Goal: Task Accomplishment & Management: Manage account settings

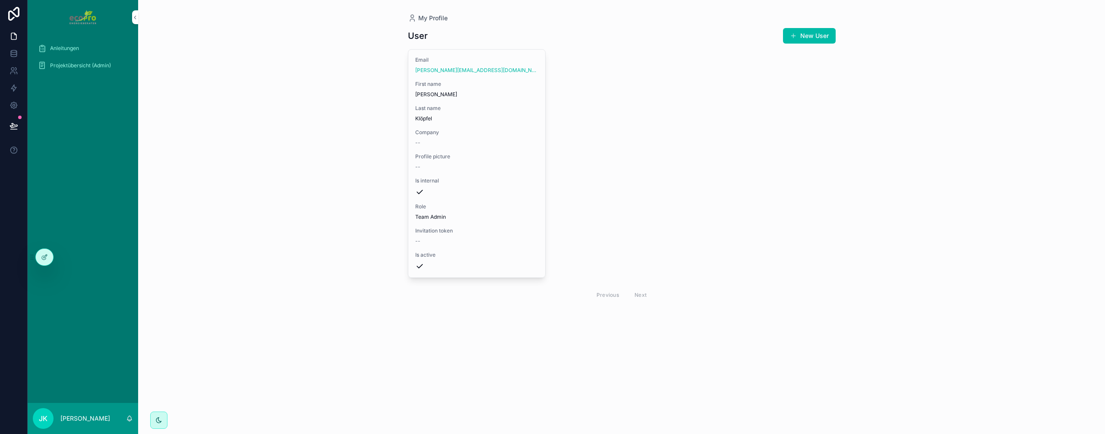
click at [91, 64] on span "Projektübersicht (Admin)" at bounding box center [80, 65] width 61 height 7
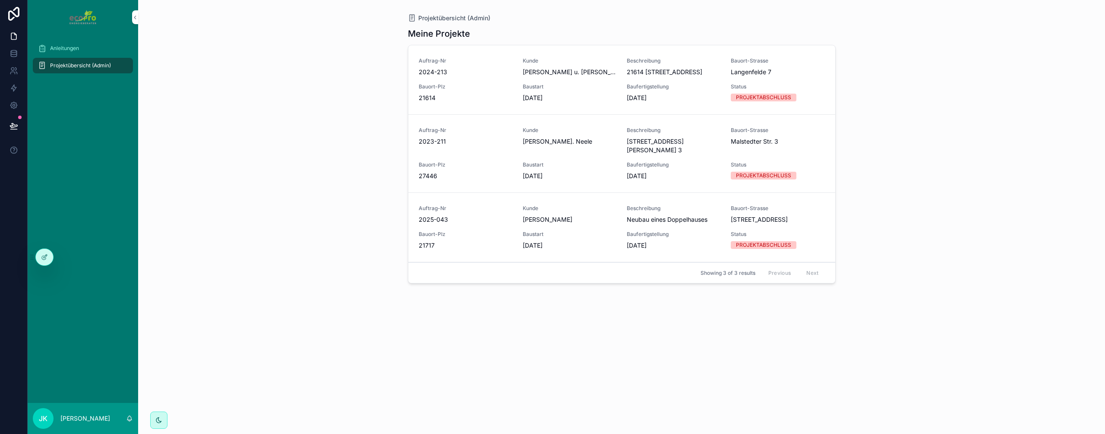
click at [513, 237] on div "Auftrag-Nr 2025-043 Kunde [PERSON_NAME] Beschreibung Neubau eines Doppelhauses …" at bounding box center [622, 227] width 406 height 45
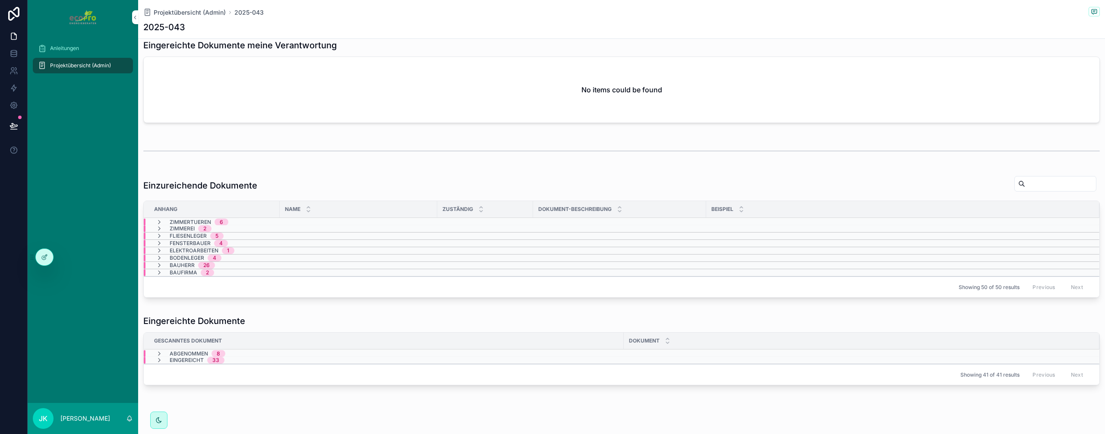
scroll to position [459, 0]
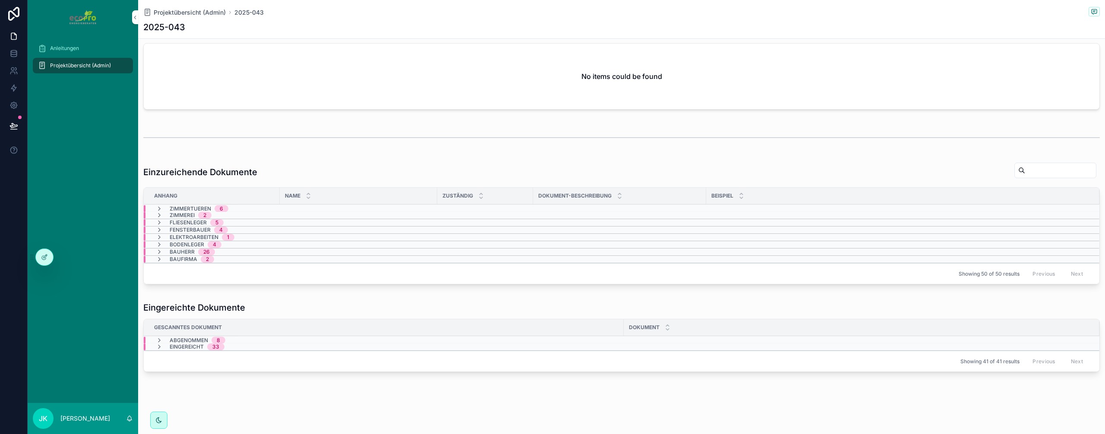
click at [159, 348] on icon "scrollbarer Inhalt" at bounding box center [159, 347] width 7 height 7
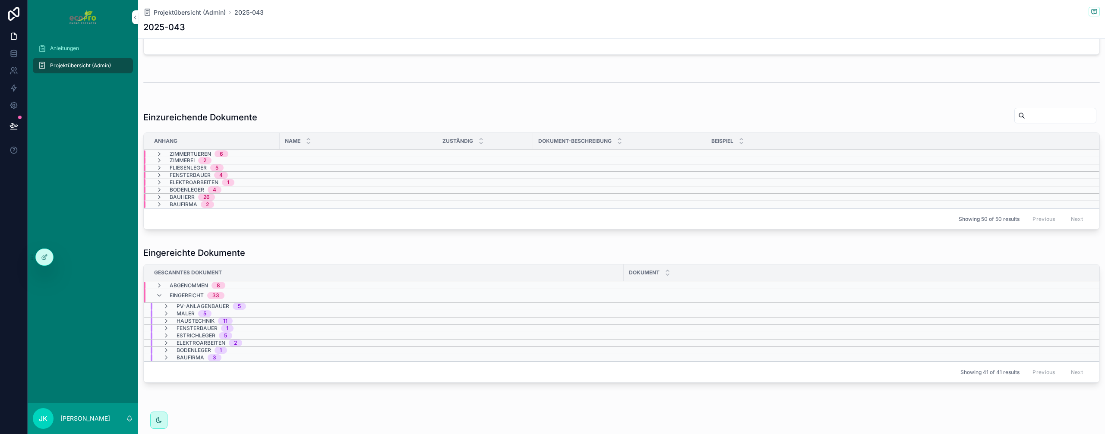
scroll to position [525, 0]
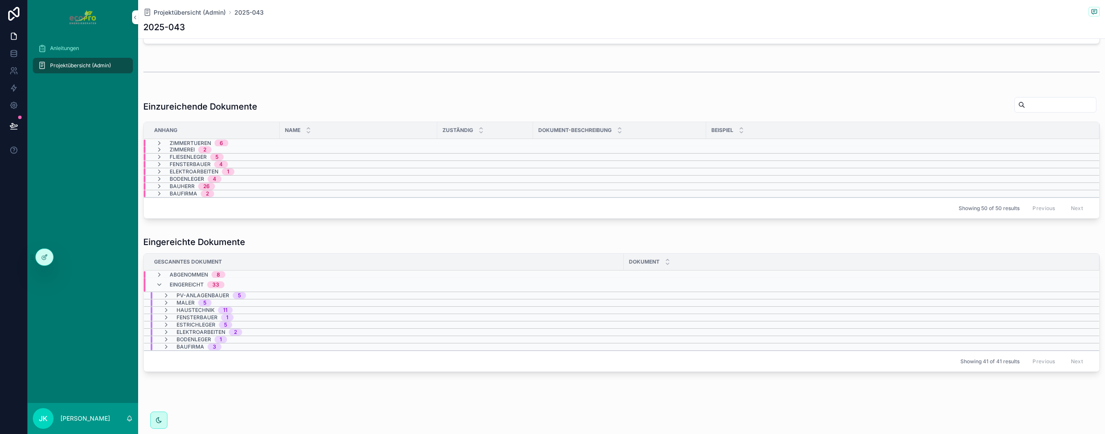
click at [168, 296] on icon "scrollbarer Inhalt" at bounding box center [166, 295] width 7 height 7
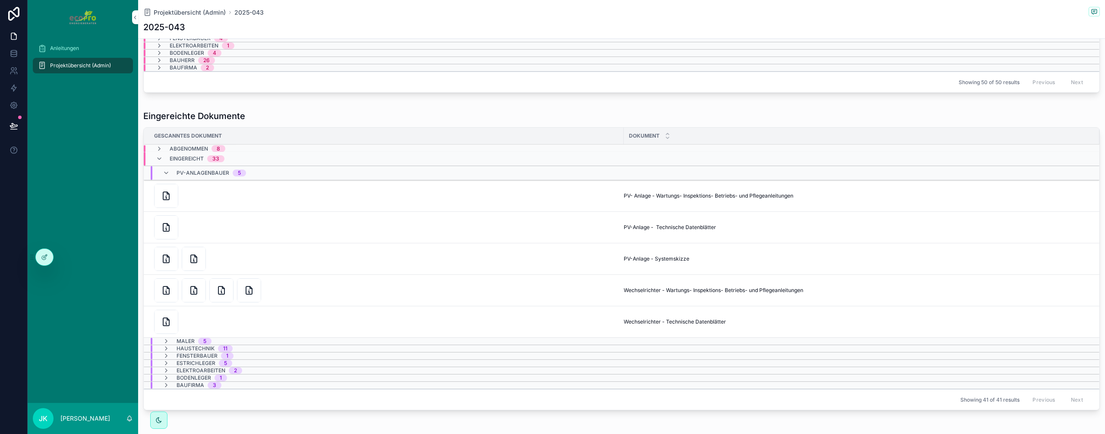
scroll to position [655, 0]
click at [164, 169] on icon "scrollbarer Inhalt" at bounding box center [166, 169] width 7 height 7
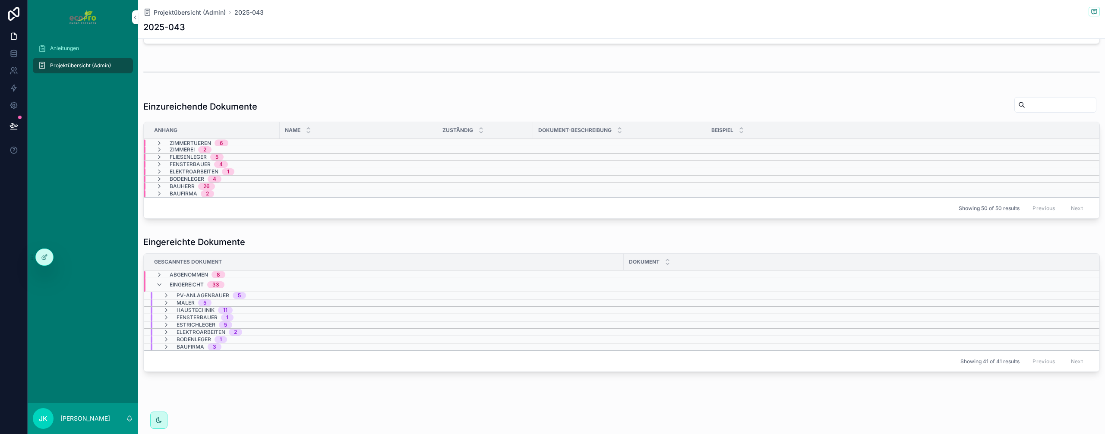
scroll to position [525, 0]
click at [165, 347] on icon "scrollbarer Inhalt" at bounding box center [166, 347] width 7 height 7
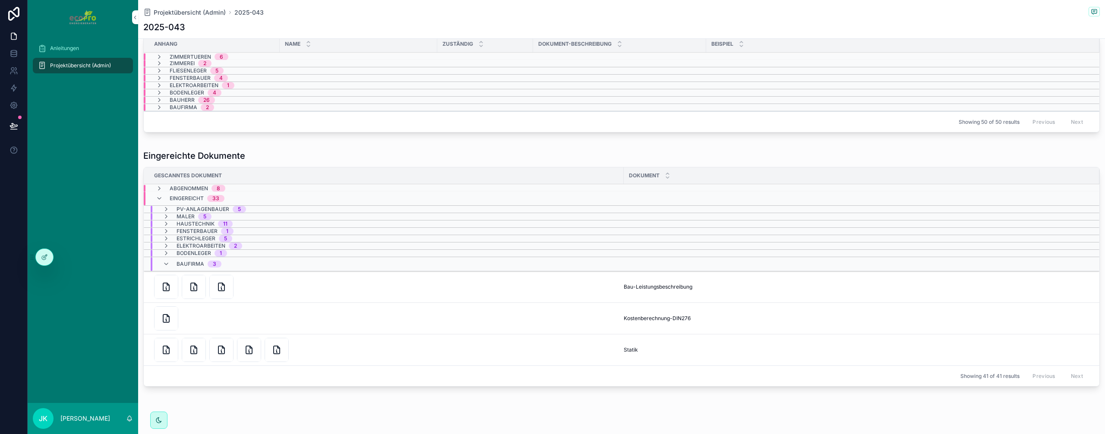
click at [166, 266] on icon "scrollbarer Inhalt" at bounding box center [166, 264] width 7 height 7
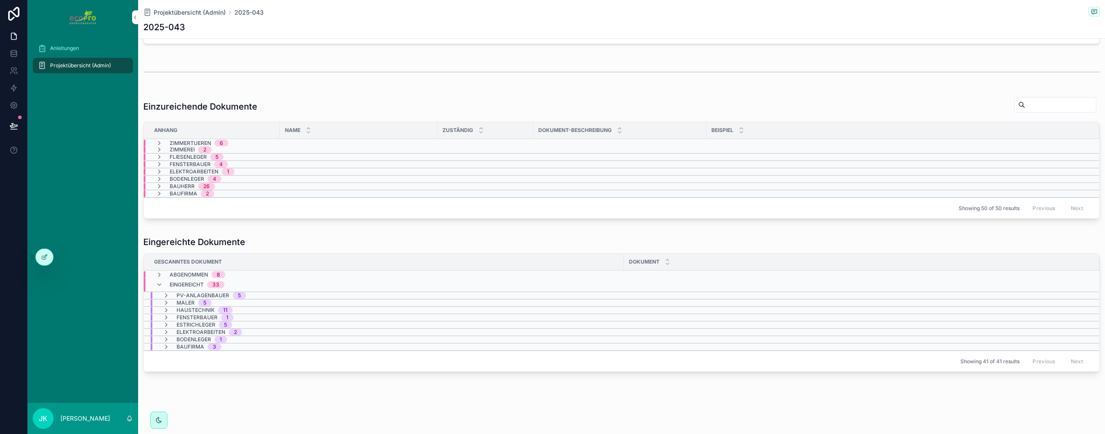
click at [158, 286] on icon "scrollbarer Inhalt" at bounding box center [159, 285] width 7 height 7
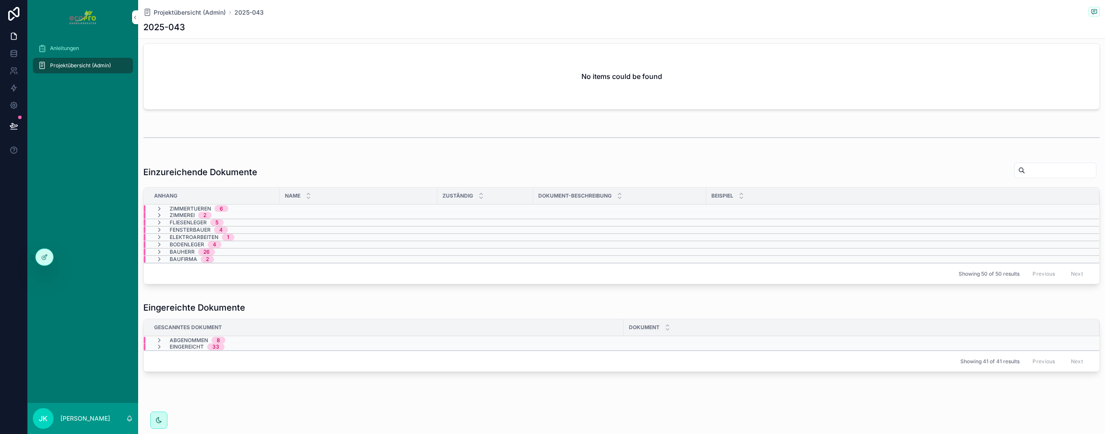
scroll to position [459, 0]
click at [158, 347] on icon "scrollbarer Inhalt" at bounding box center [159, 347] width 7 height 7
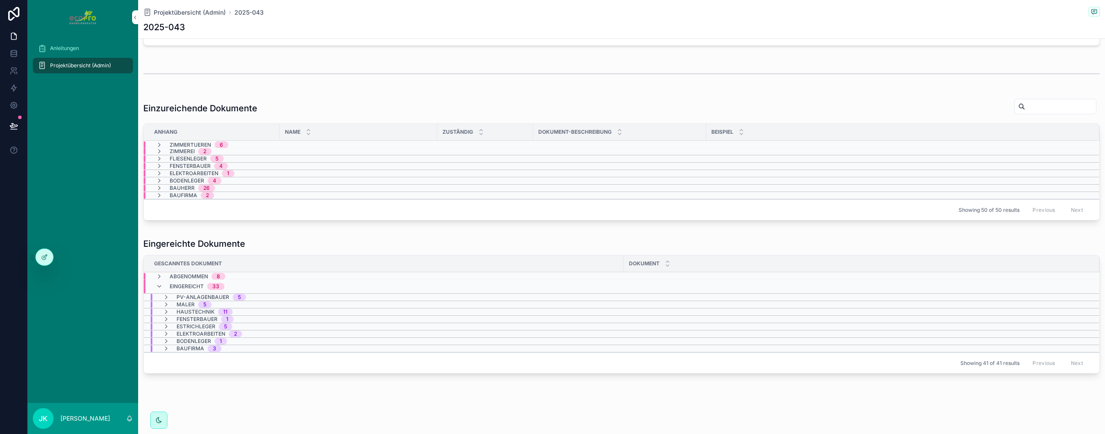
scroll to position [525, 0]
click at [69, 66] on span "Projektübersicht (Admin)" at bounding box center [80, 65] width 61 height 7
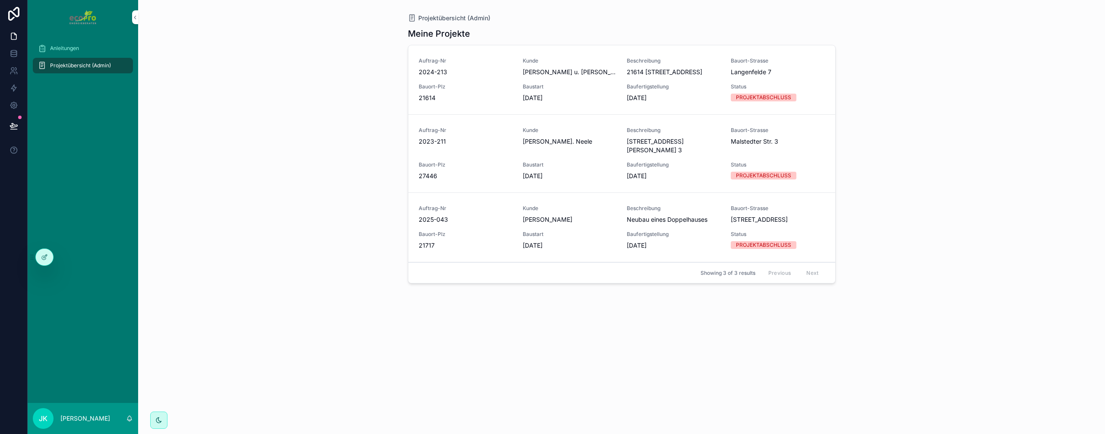
click at [469, 88] on span "Bauort-Plz" at bounding box center [466, 86] width 94 height 7
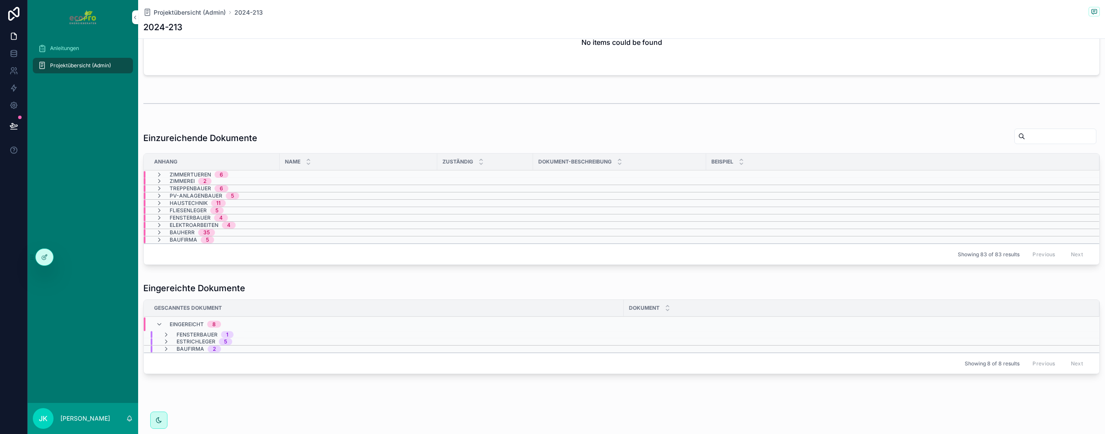
scroll to position [496, 0]
click at [159, 231] on icon "scrollbarer Inhalt" at bounding box center [159, 230] width 7 height 7
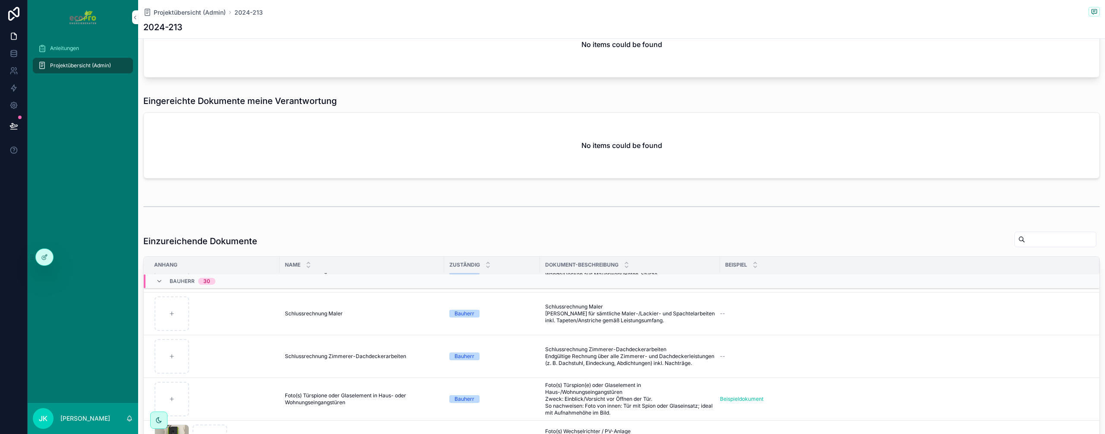
scroll to position [391, 0]
click at [162, 280] on icon "scrollbarer Inhalt" at bounding box center [159, 280] width 7 height 7
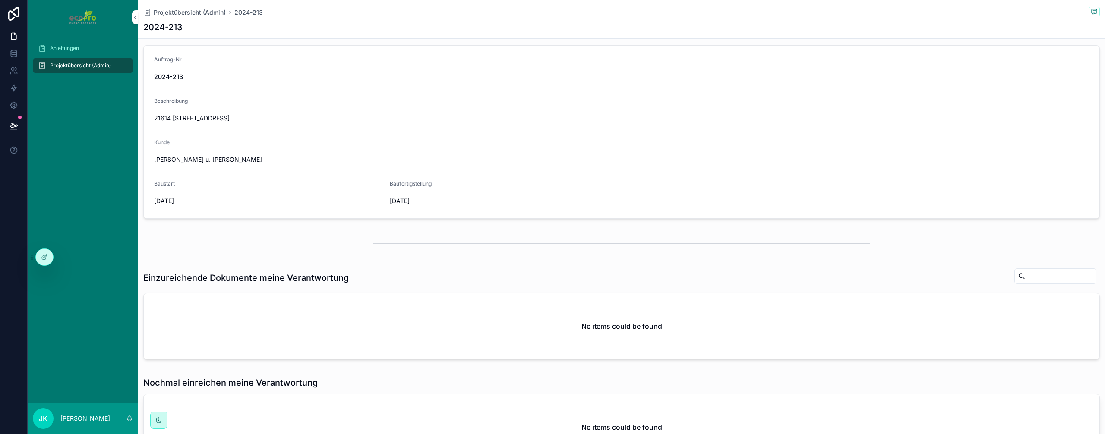
scroll to position [0, 0]
